Goal: Navigation & Orientation: Understand site structure

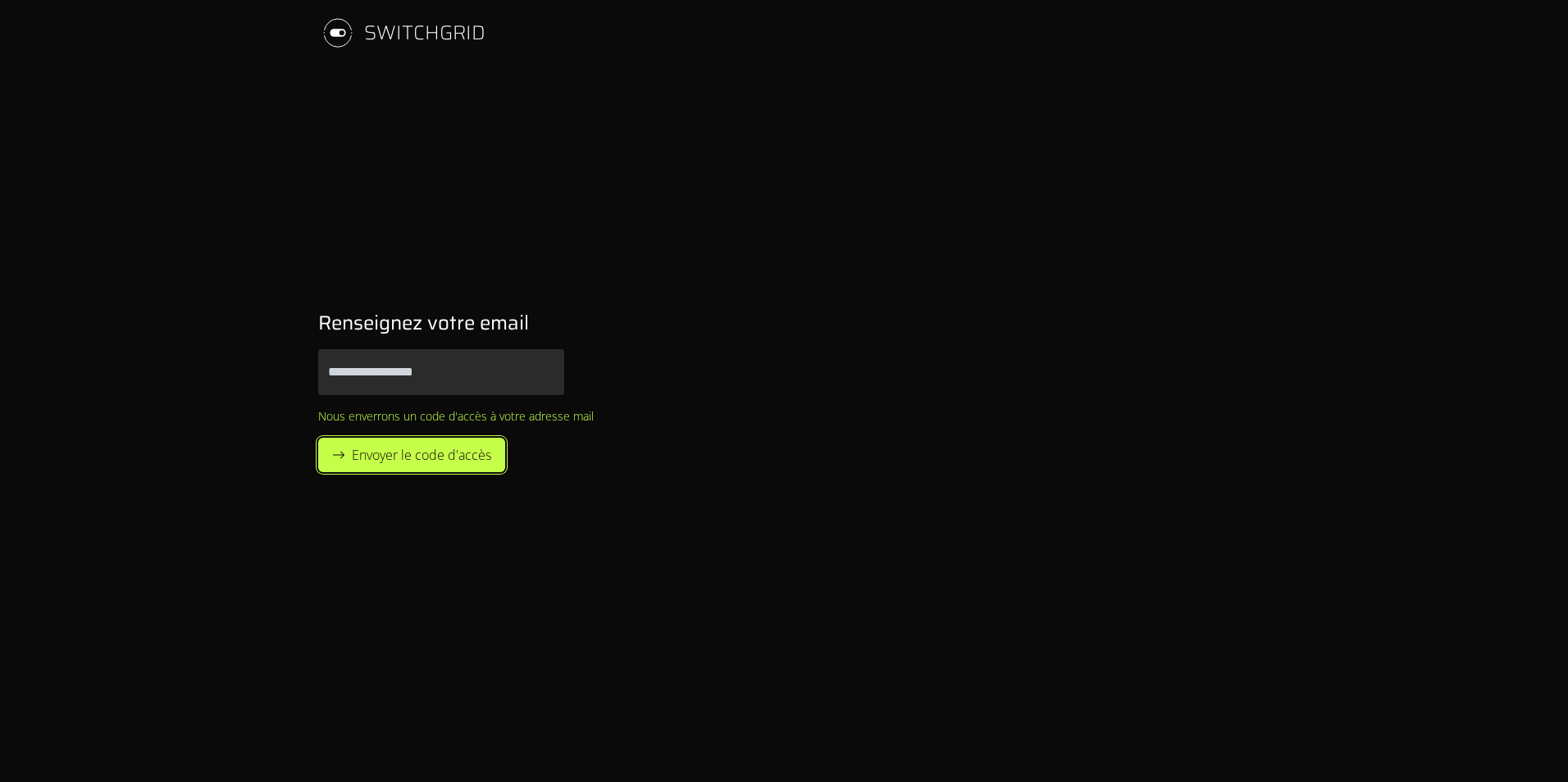
click at [424, 443] on button "Envoyer le code d'accès" at bounding box center [412, 455] width 187 height 34
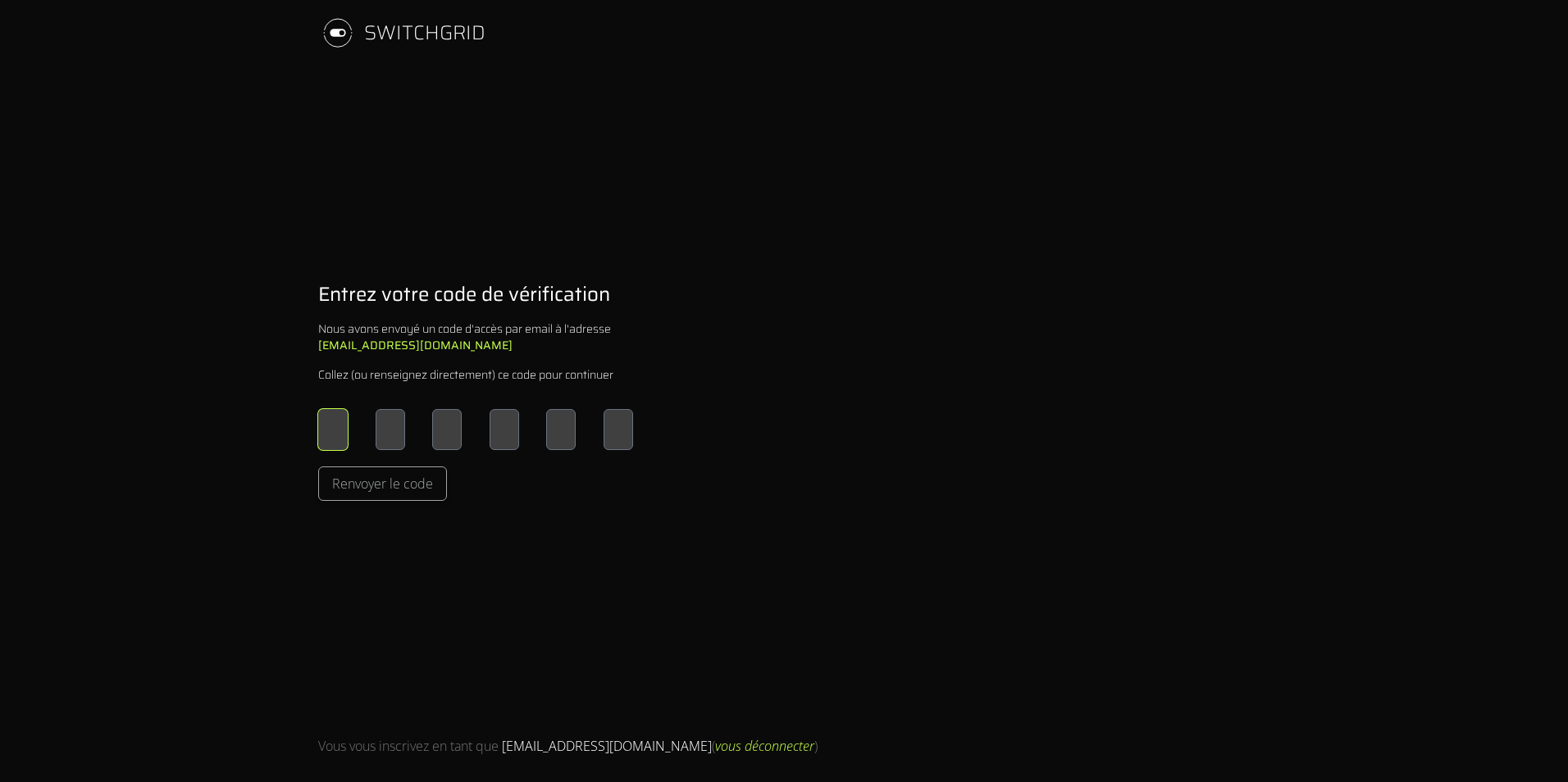
click at [338, 430] on input "Please enter OTP character 1" at bounding box center [333, 430] width 30 height 41
type input "*"
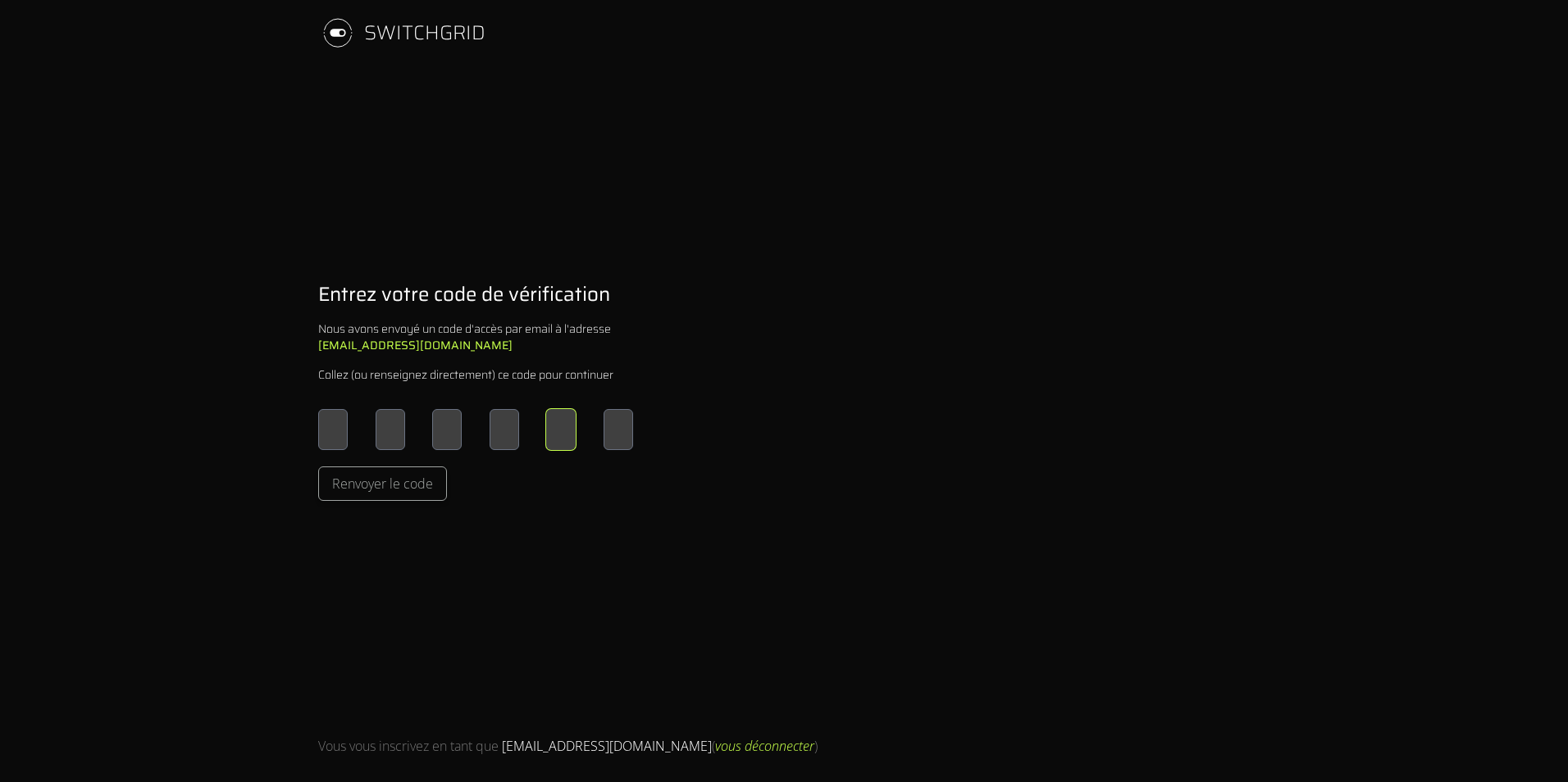
type input "*"
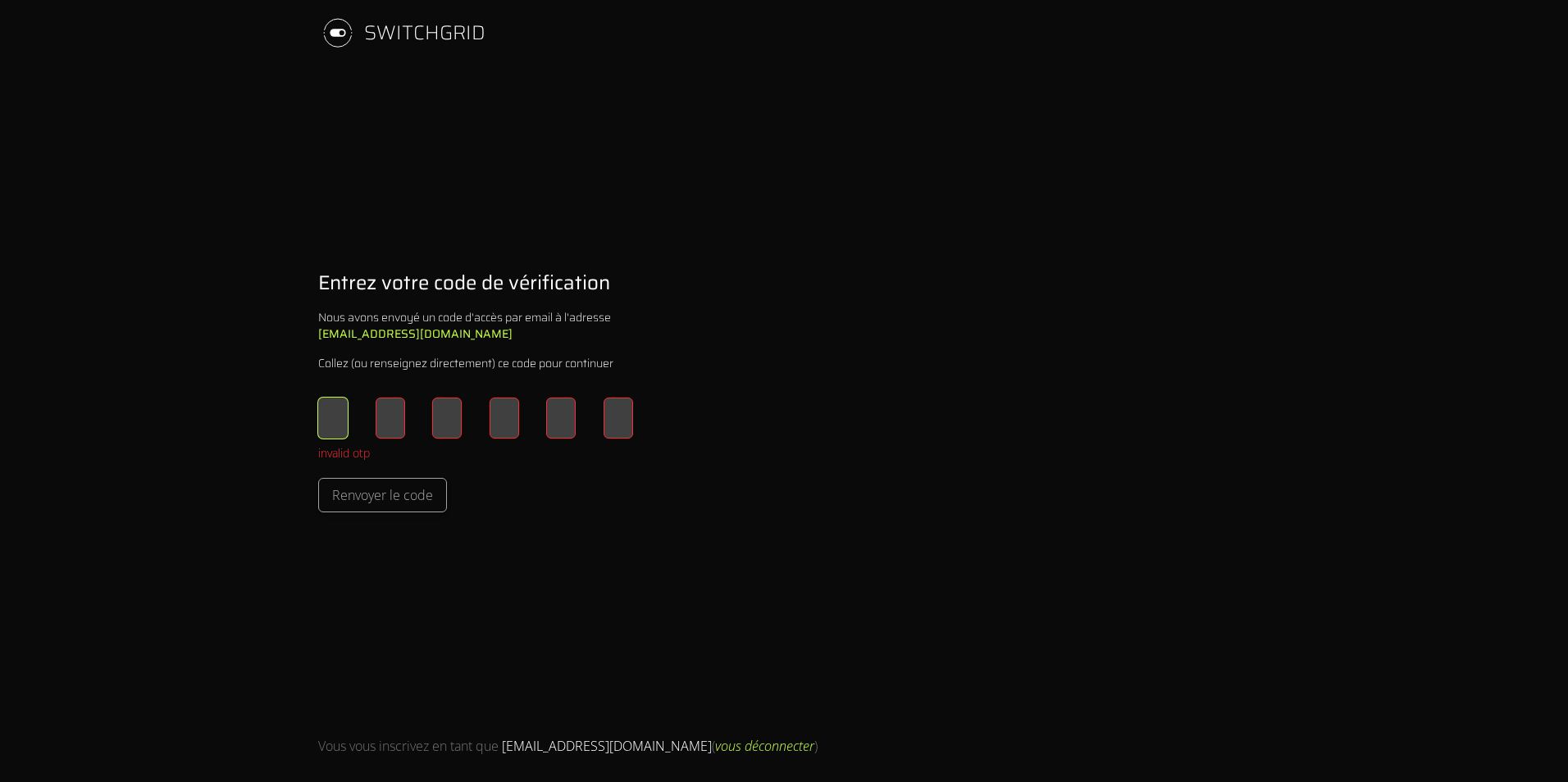
click at [347, 421] on div "* * * * * *" at bounding box center [475, 418] width 315 height 41
type input "*"
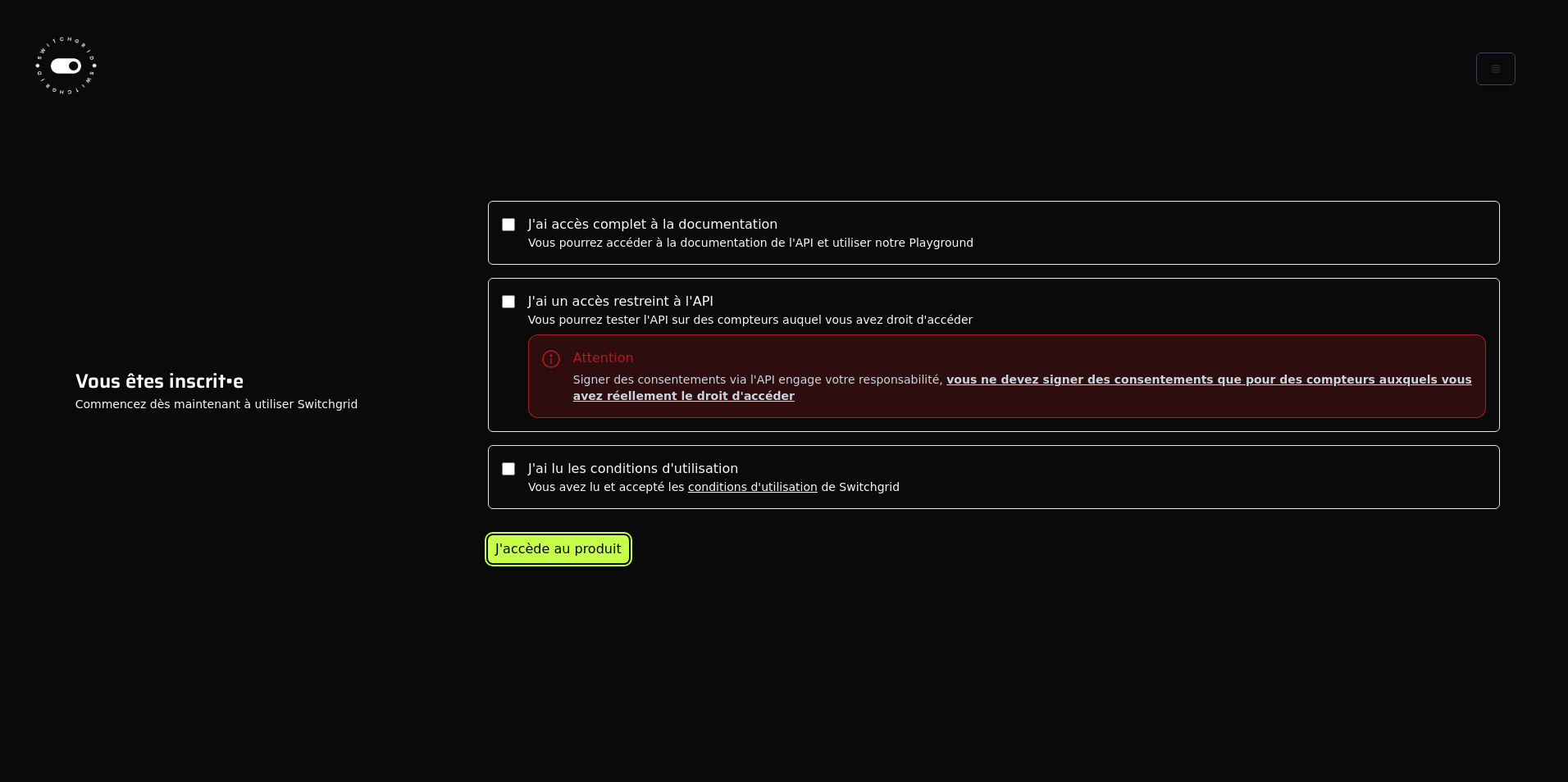
click at [554, 548] on div "J'accède au produit" at bounding box center [559, 550] width 127 height 20
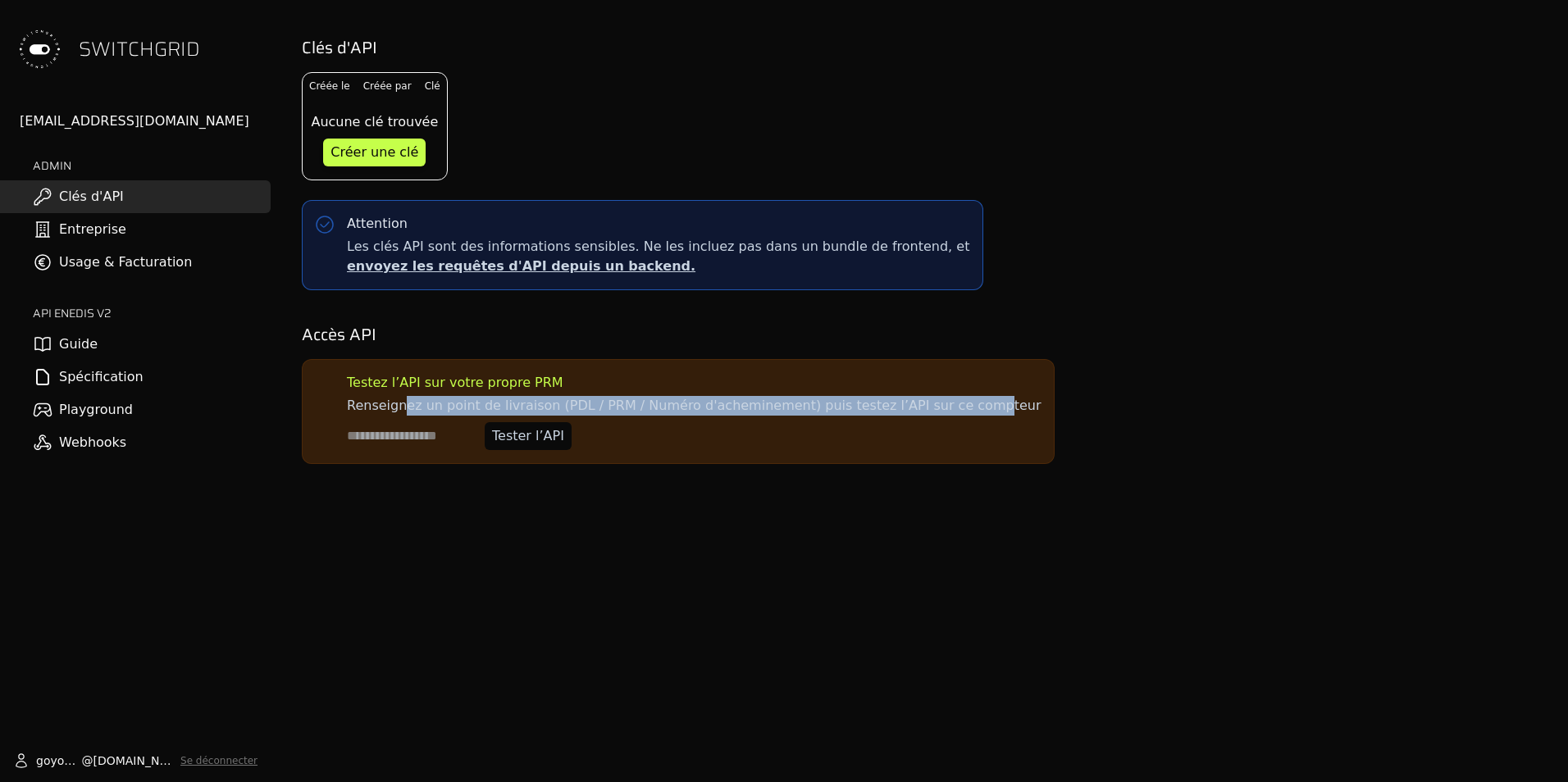
drag, startPoint x: 399, startPoint y: 420, endPoint x: 907, endPoint y: 416, distance: 508.0
click at [907, 416] on p "Renseignez un point de livraison (PDL / PRM / Numéro d'acheminement) puis teste…" at bounding box center [694, 406] width 694 height 20
click at [101, 260] on link "Usage & Facturation" at bounding box center [135, 262] width 270 height 33
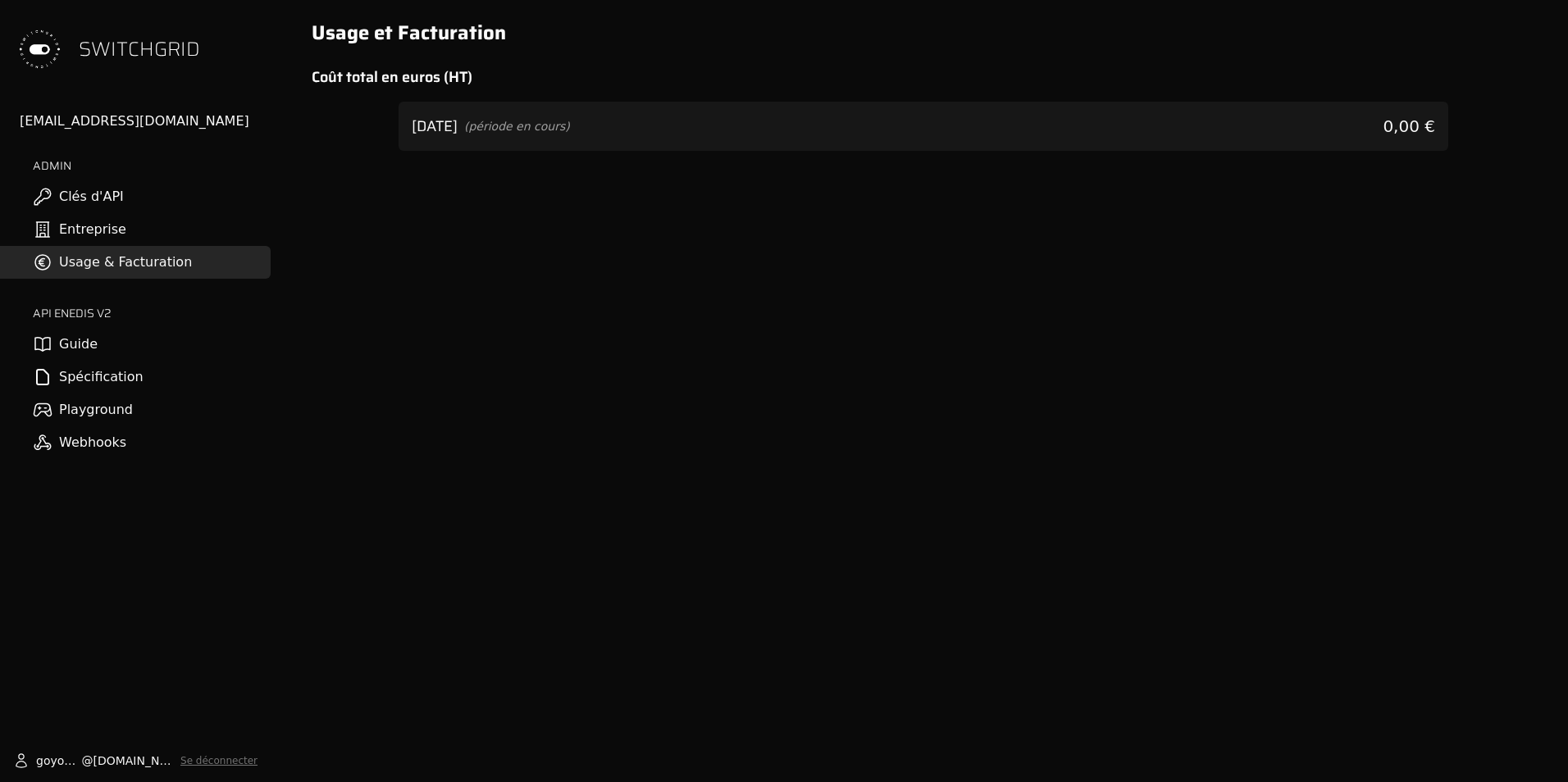
click at [99, 229] on link "Entreprise" at bounding box center [135, 229] width 270 height 33
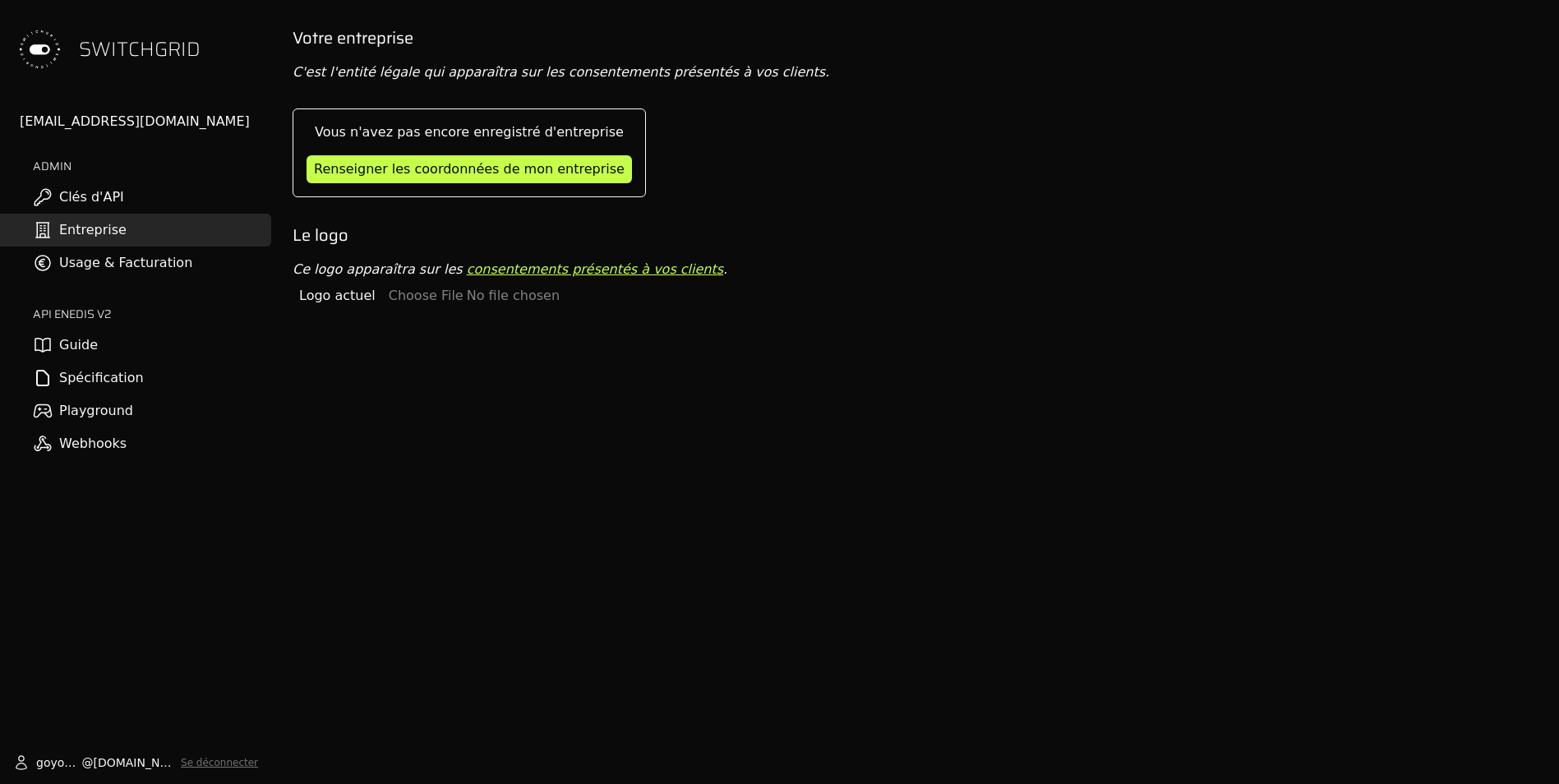
click at [90, 349] on link "Guide" at bounding box center [135, 345] width 271 height 33
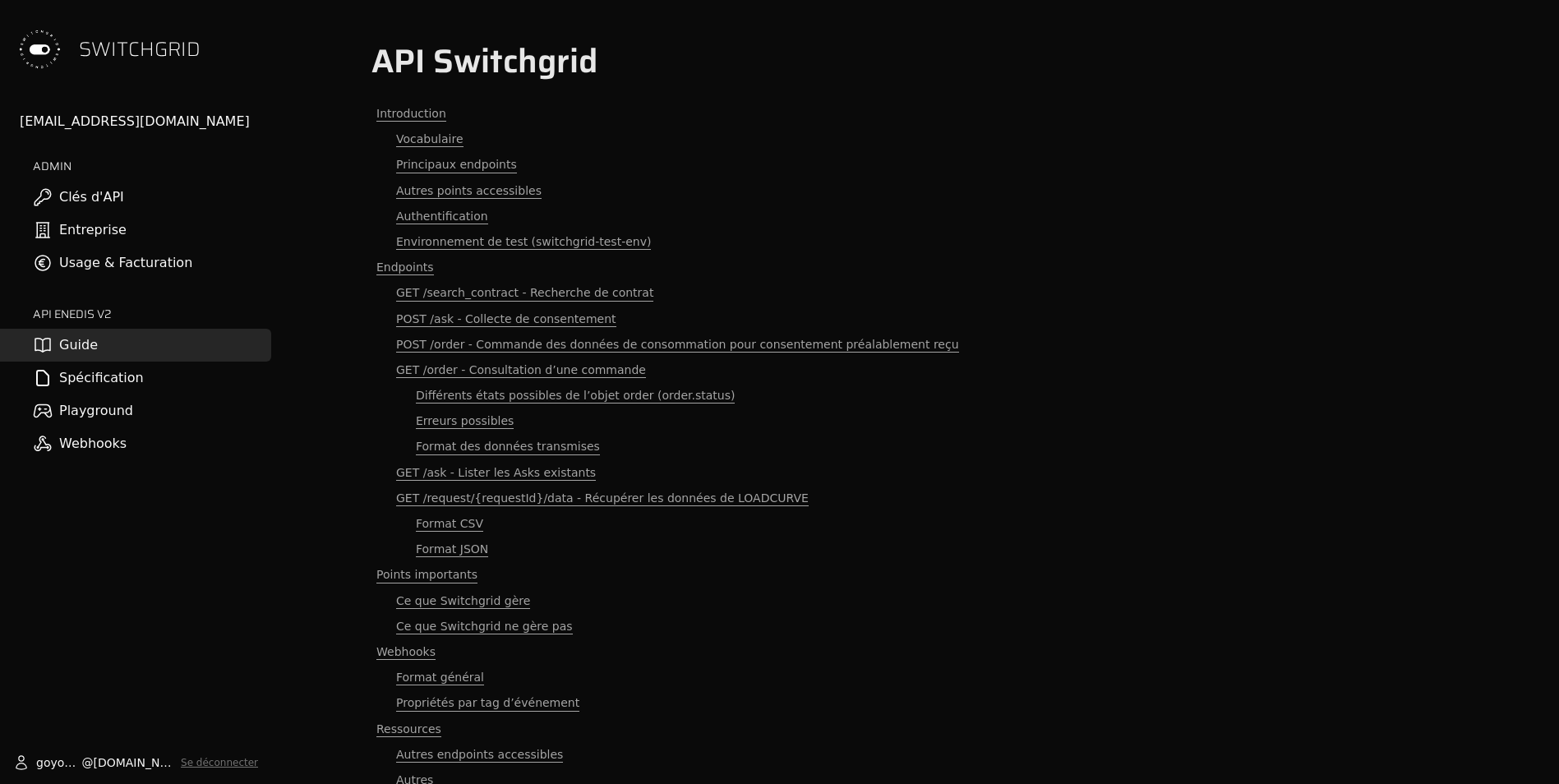
click at [99, 380] on link "Spécification" at bounding box center [135, 378] width 271 height 33
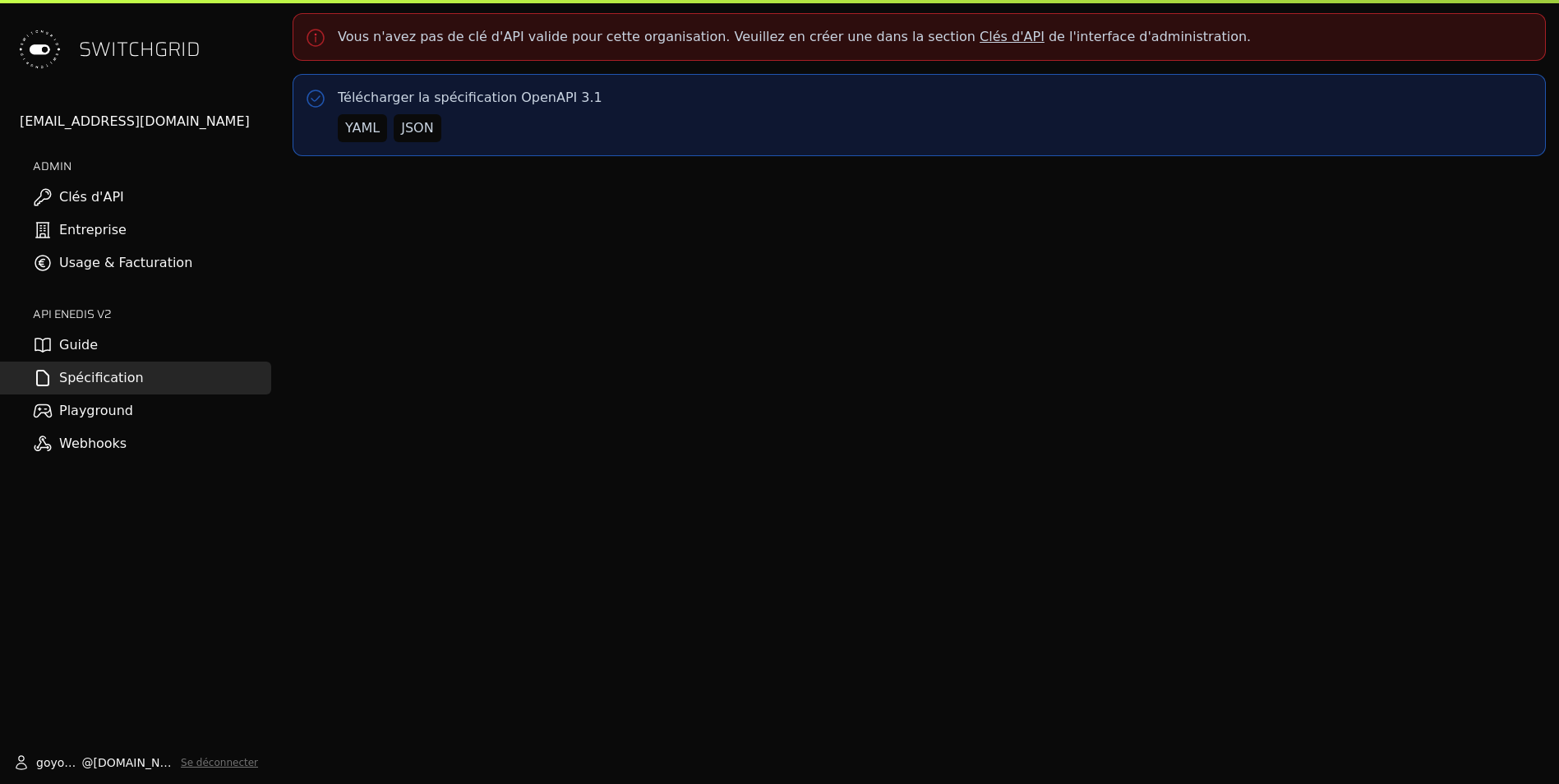
select select "**********"
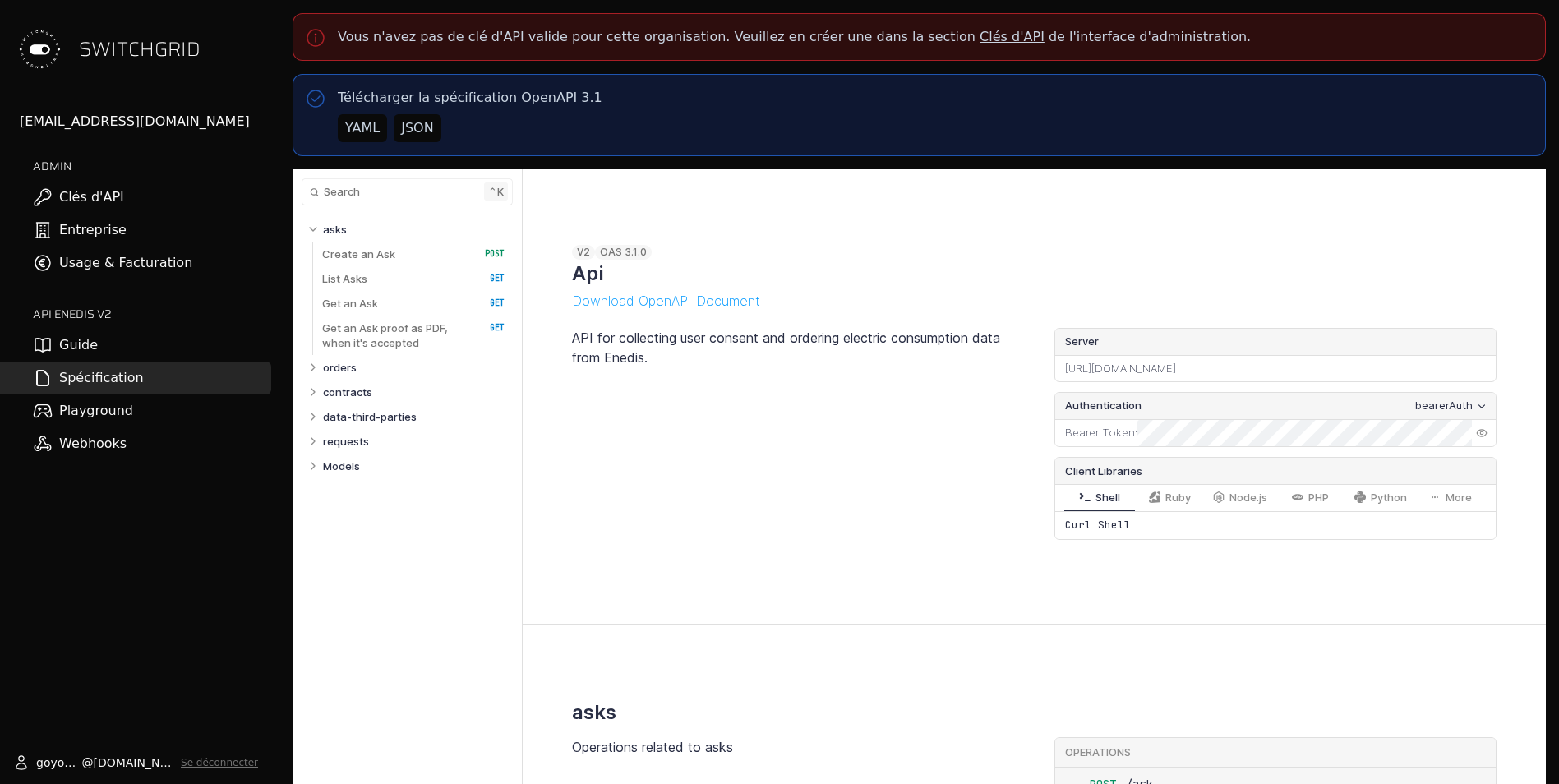
select select "**********"
click at [119, 410] on link "Playground" at bounding box center [135, 411] width 271 height 33
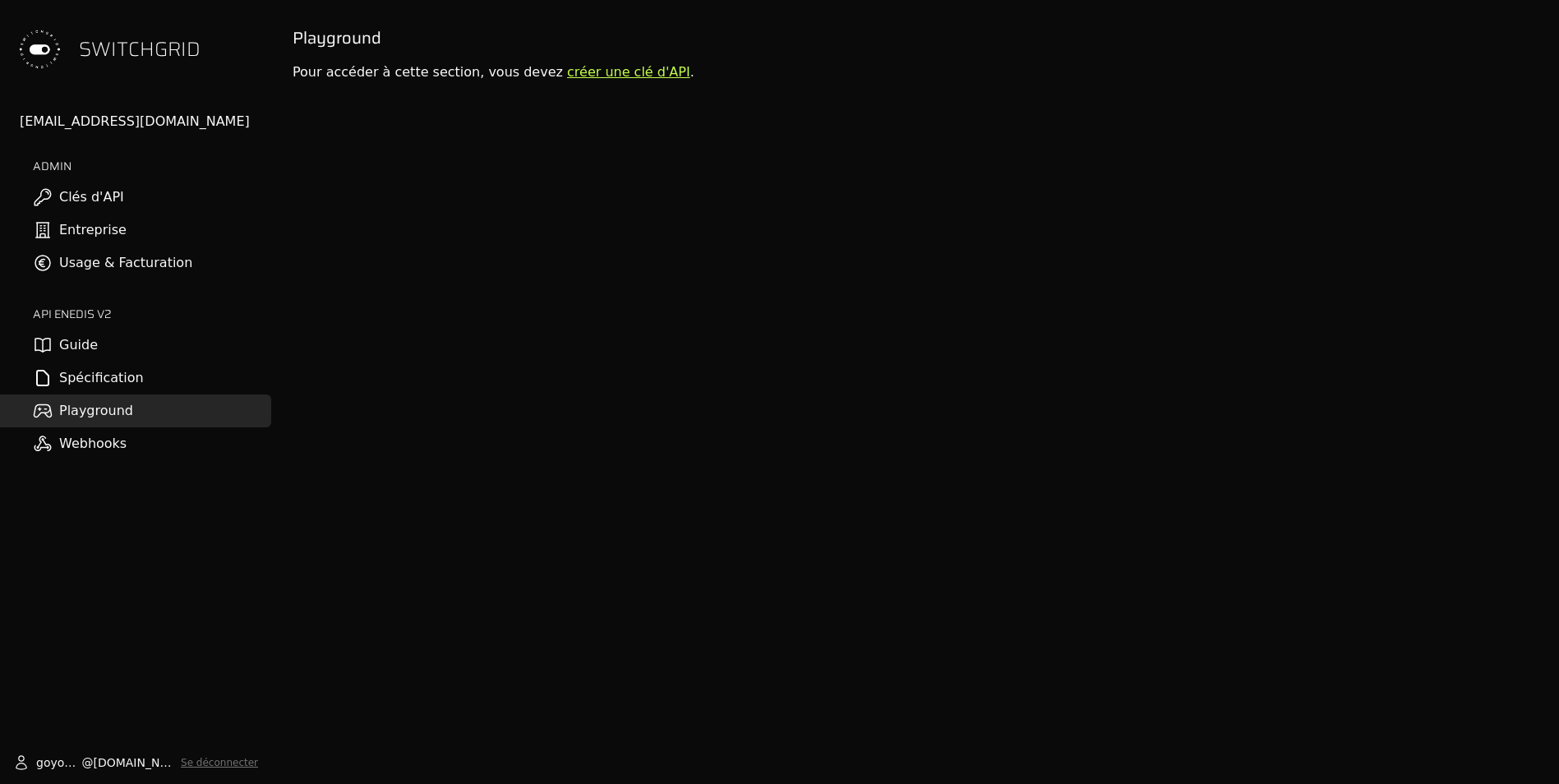
click at [92, 449] on link "Webhooks" at bounding box center [135, 444] width 271 height 33
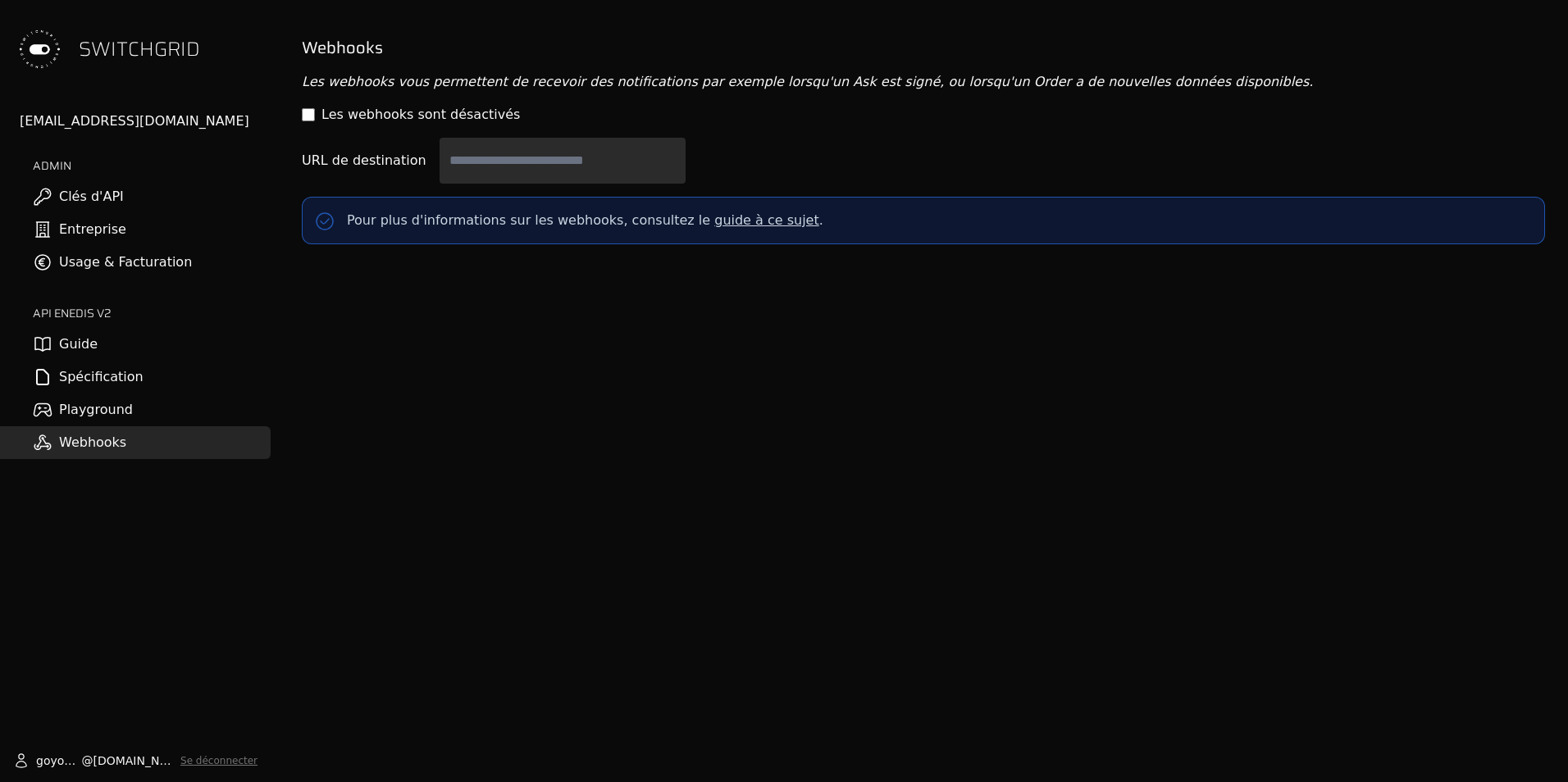
click at [93, 196] on link "Clés d'API" at bounding box center [135, 197] width 270 height 33
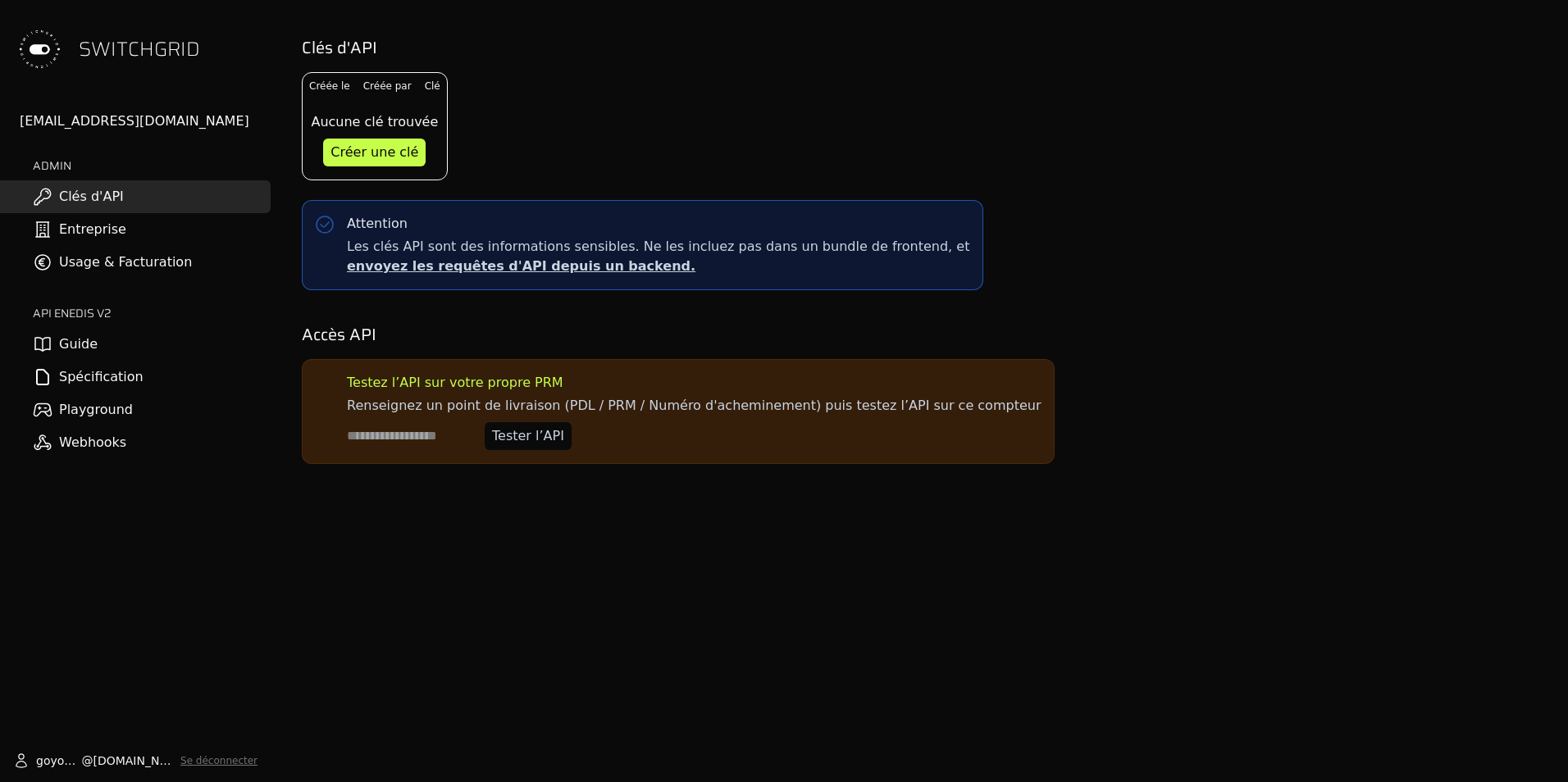
click at [90, 229] on link "Entreprise" at bounding box center [135, 229] width 270 height 33
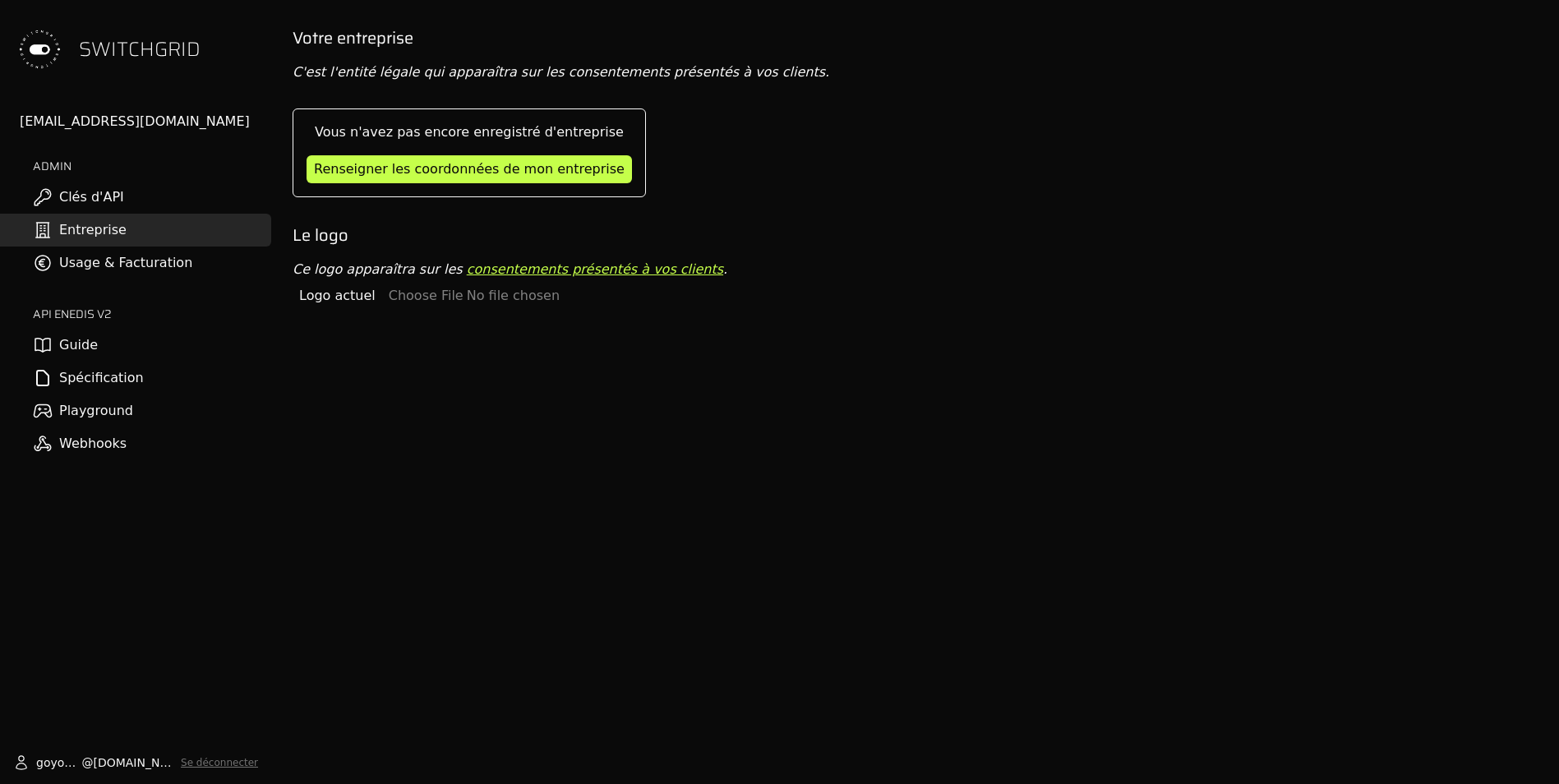
click at [112, 270] on link "Usage & Facturation" at bounding box center [135, 263] width 271 height 33
